Goal: Transaction & Acquisition: Purchase product/service

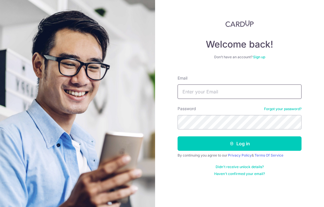
type input "Lijunsiyuan@gmail.com"
click at [231, 145] on icon "submit" at bounding box center [232, 143] width 5 height 5
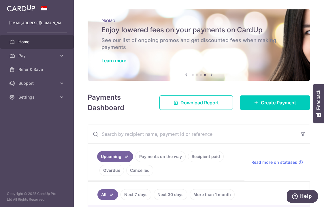
click at [185, 77] on icon at bounding box center [186, 74] width 7 height 7
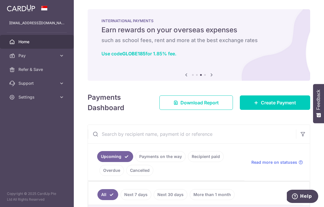
click at [170, 44] on div "INTERNATIONAL PAYMENTS Earn rewards on your overseas expenses such as school fe…" at bounding box center [199, 38] width 223 height 58
click at [166, 53] on link "Use code GLOBE185 for 1.85% fee." at bounding box center [139, 54] width 75 height 6
click at [257, 142] on input "text" at bounding box center [192, 134] width 208 height 18
click at [281, 107] on link "Create Payment" at bounding box center [275, 103] width 70 height 14
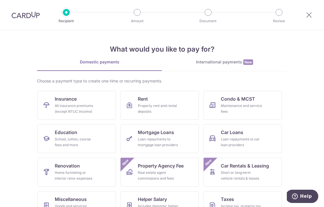
scroll to position [14, 0]
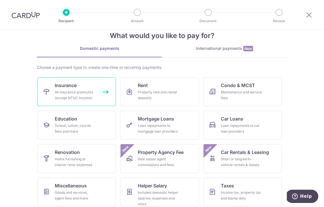
click at [85, 100] on div "All insurance premiums (except NTUC Income)" at bounding box center [76, 95] width 42 height 12
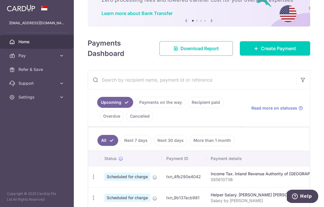
scroll to position [41, 0]
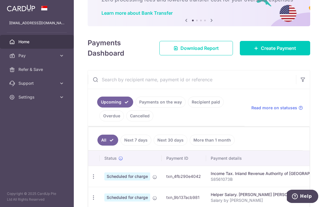
click at [212, 141] on link "More than 1 month" at bounding box center [212, 140] width 45 height 11
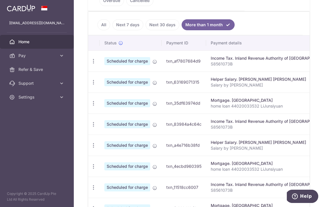
scroll to position [255, 0]
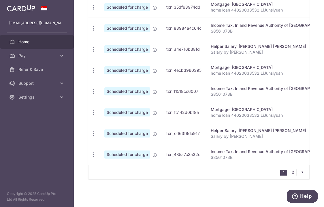
click at [291, 173] on link "2" at bounding box center [293, 172] width 7 height 7
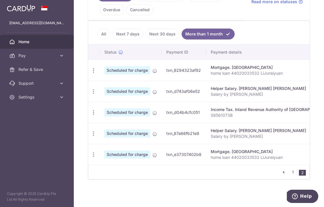
scroll to position [0, 0]
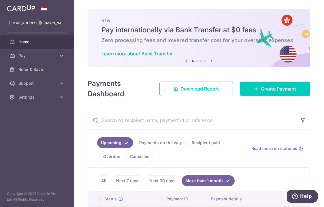
click at [209, 144] on link "Recipient paid" at bounding box center [206, 142] width 36 height 11
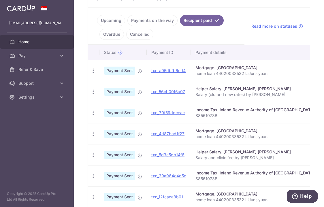
scroll to position [231, 0]
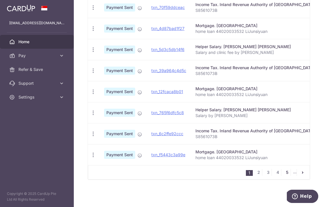
click at [284, 172] on link "5" at bounding box center [287, 172] width 7 height 7
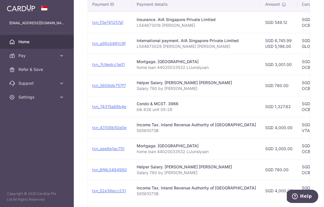
scroll to position [157, 0]
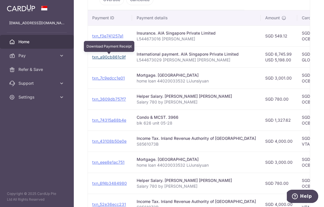
click at [103, 57] on link "txn_a90cb861c9f" at bounding box center [108, 57] width 33 height 5
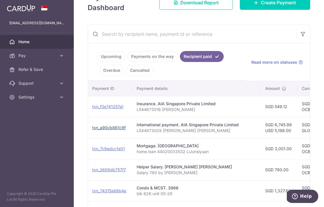
scroll to position [0, 0]
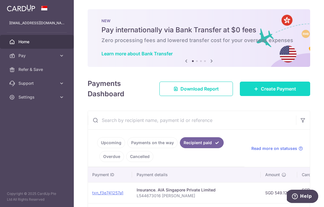
click at [273, 86] on span "Create Payment" at bounding box center [278, 88] width 35 height 7
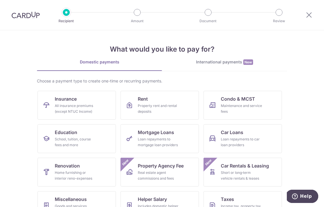
click at [227, 59] on div "International payments New" at bounding box center [224, 62] width 125 height 6
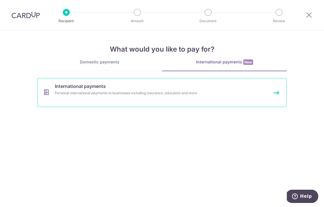
click at [131, 94] on div "Personal international payments to businesses including insurance, education an…" at bounding box center [154, 93] width 199 height 6
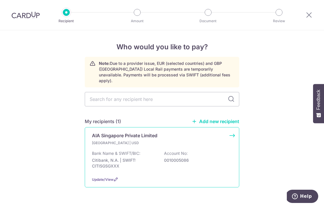
click at [145, 158] on p "Citibank, N.A. | SWIFT: CITISGSGXXX" at bounding box center [124, 164] width 65 height 12
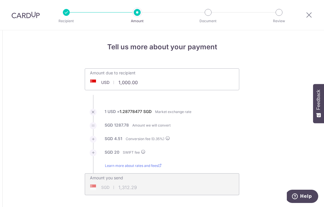
type input "1,312.59"
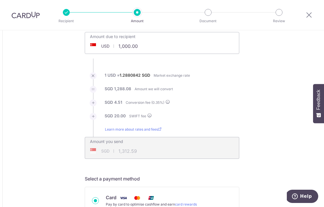
scroll to position [35, 0]
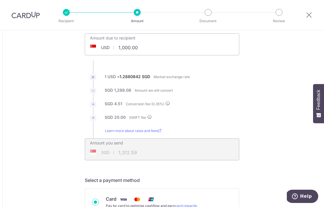
click at [124, 48] on input "1,000.00" at bounding box center [127, 47] width 85 height 13
drag, startPoint x: 117, startPoint y: 47, endPoint x: 177, endPoint y: 47, distance: 60.9
click at [177, 47] on div "Amount due to recipient USD 1,000.00 1000" at bounding box center [162, 44] width 155 height 22
click at [217, 73] on ul "Amount due to recipient USD 5198 1000 1 USD = 1.2880842 SGD Market exchange rat…" at bounding box center [162, 96] width 155 height 127
click at [185, 52] on div "Amount due to recipient USD 5198 1000" at bounding box center [162, 44] width 155 height 22
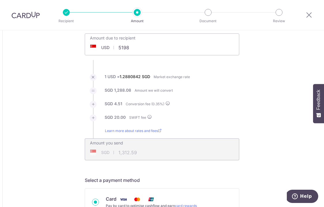
type input "5,198.00"
type input "6,739.17"
click at [173, 143] on div "Amount you send SGD 6,739.17 6739.17" at bounding box center [162, 146] width 154 height 14
click at [209, 111] on li "SGD 23.45 Conversion fee ( 0.35 %)" at bounding box center [162, 108] width 155 height 14
click at [139, 74] on label "1.28813311" at bounding box center [130, 77] width 21 height 6
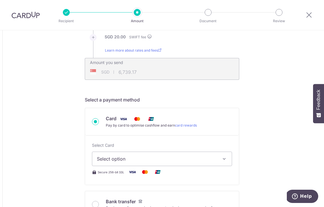
scroll to position [143, 0]
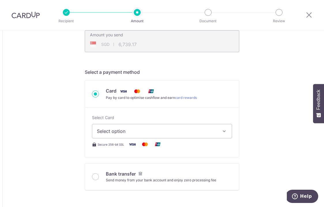
click at [217, 132] on button "Select option" at bounding box center [162, 131] width 140 height 14
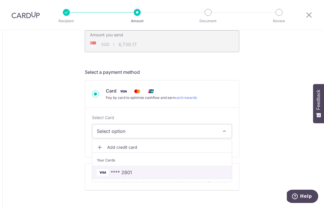
click at [147, 169] on span "**** 2801" at bounding box center [162, 172] width 130 height 7
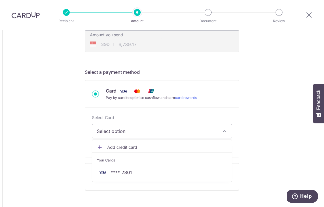
type input "5,198.00"
type input "6,739.46"
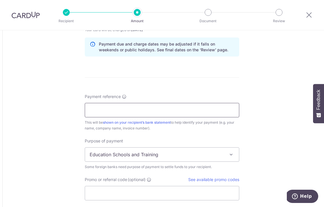
scroll to position [420, 0]
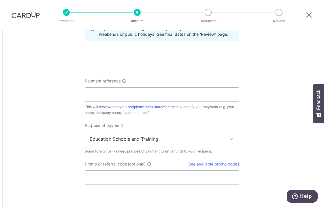
click at [229, 142] on span "Education Schools and Training" at bounding box center [162, 139] width 154 height 14
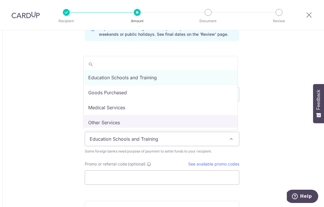
select select "Other Services"
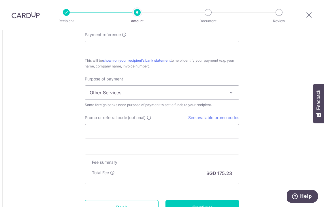
scroll to position [468, 0]
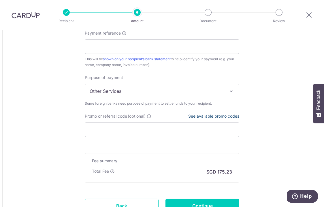
click at [211, 116] on link "See available promo codes" at bounding box center [213, 116] width 51 height 5
click at [107, 129] on input "Promo or referral code (optional)" at bounding box center [162, 130] width 155 height 14
paste input "GLOBE185"
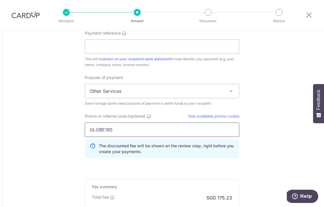
type input "GLOBE185"
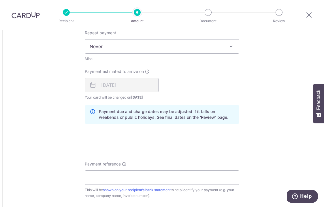
scroll to position [344, 0]
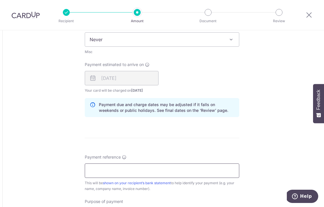
click at [111, 168] on input "Payment reference" at bounding box center [162, 171] width 155 height 14
paste input "L544673029"
type input "L544673029 Li Sijiahui Sophie"
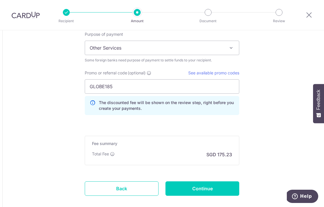
scroll to position [543, 0]
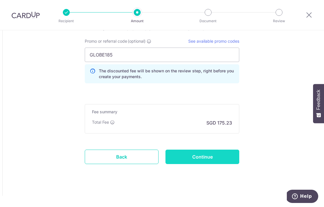
click at [204, 156] on input "Continue" at bounding box center [203, 157] width 74 height 14
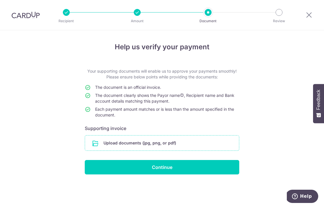
click at [154, 144] on input "file" at bounding box center [162, 143] width 154 height 15
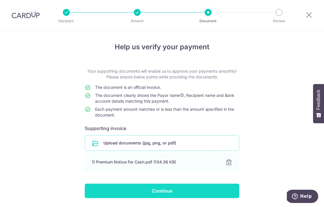
click at [154, 191] on input "Continue" at bounding box center [162, 191] width 155 height 14
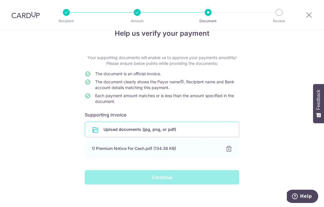
scroll to position [18, 0]
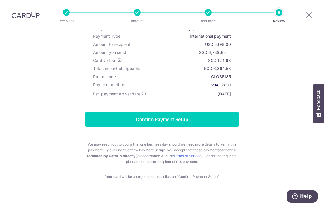
scroll to position [63, 0]
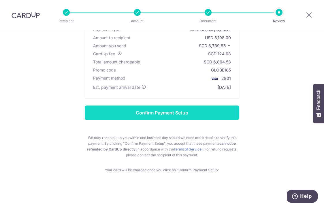
click at [208, 115] on input "Confirm Payment Setup" at bounding box center [162, 113] width 155 height 14
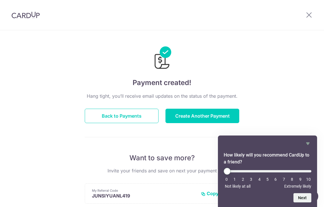
click at [262, 78] on div "Payment created! Hang tight, you’ll receive email updates on the status of the …" at bounding box center [162, 184] width 324 height 308
click at [312, 15] on icon at bounding box center [309, 14] width 7 height 7
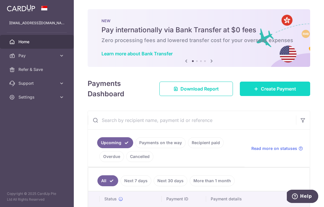
click at [273, 92] on span "Create Payment" at bounding box center [278, 88] width 35 height 7
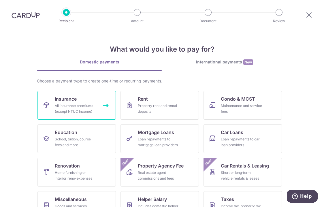
click at [74, 108] on div "All insurance premiums (except NTUC Income)" at bounding box center [76, 109] width 42 height 12
